Goal: Task Accomplishment & Management: Manage account settings

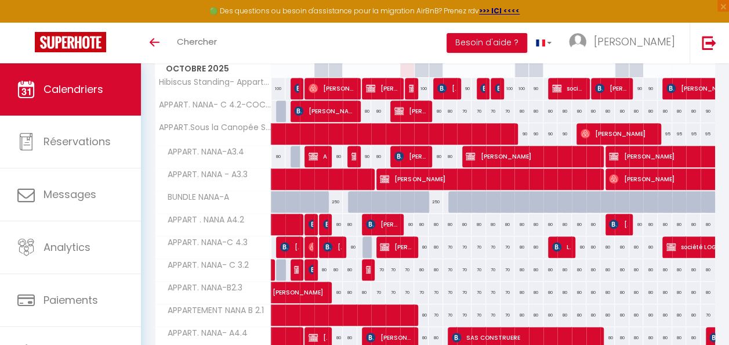
scroll to position [294, 0]
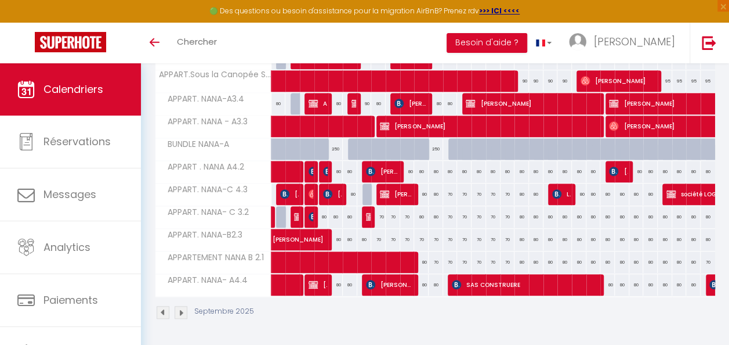
click at [400, 166] on div "80" at bounding box center [407, 171] width 14 height 21
type input "80"
type input "Ven 10 Octobre 2025"
type input "Sam 11 Octobre 2025"
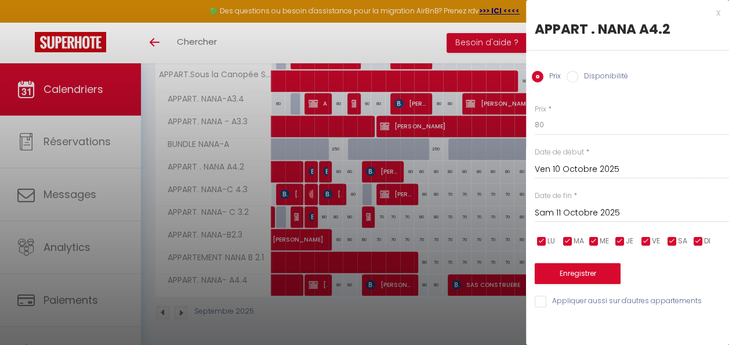
click at [423, 160] on div at bounding box center [364, 172] width 729 height 345
select select
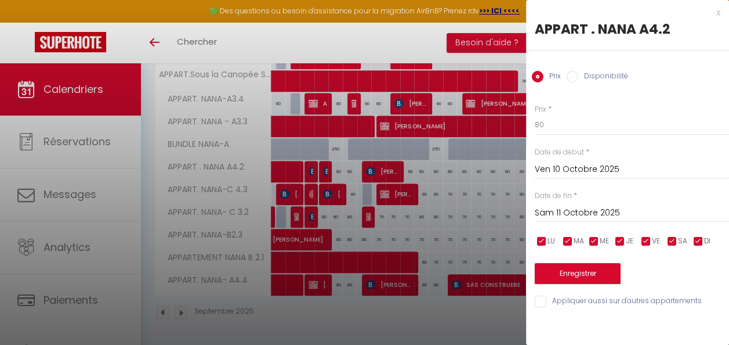
select select
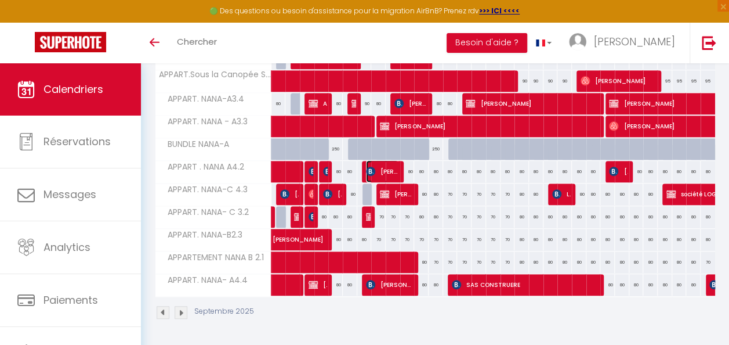
click at [380, 161] on span "[PERSON_NAME]" at bounding box center [382, 171] width 32 height 22
select select "OK"
select select "KO"
select select "0"
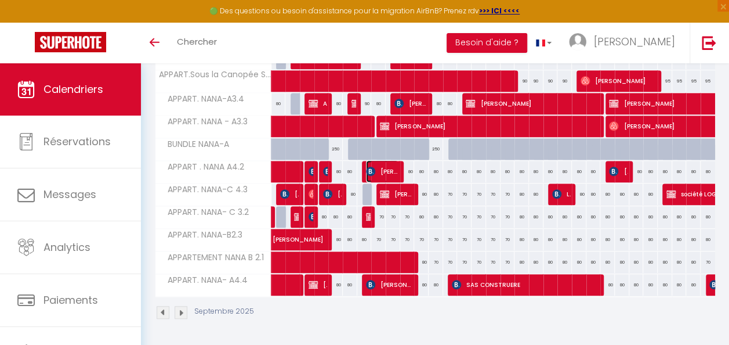
select select "1"
select select
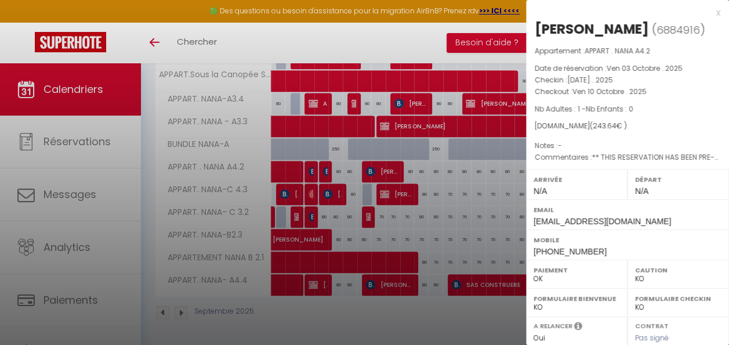
click at [457, 224] on div at bounding box center [364, 172] width 729 height 345
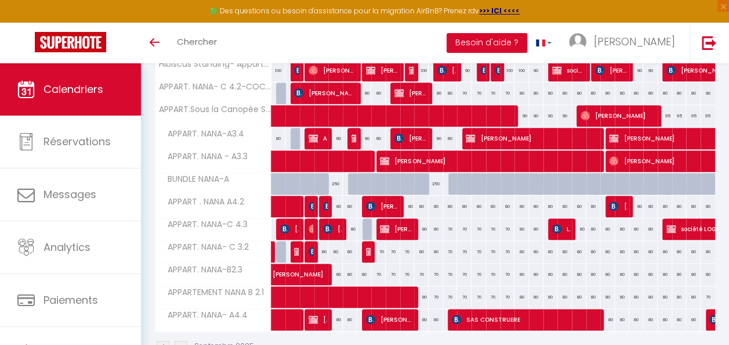
scroll to position [236, 0]
